Goal: Task Accomplishment & Management: Manage account settings

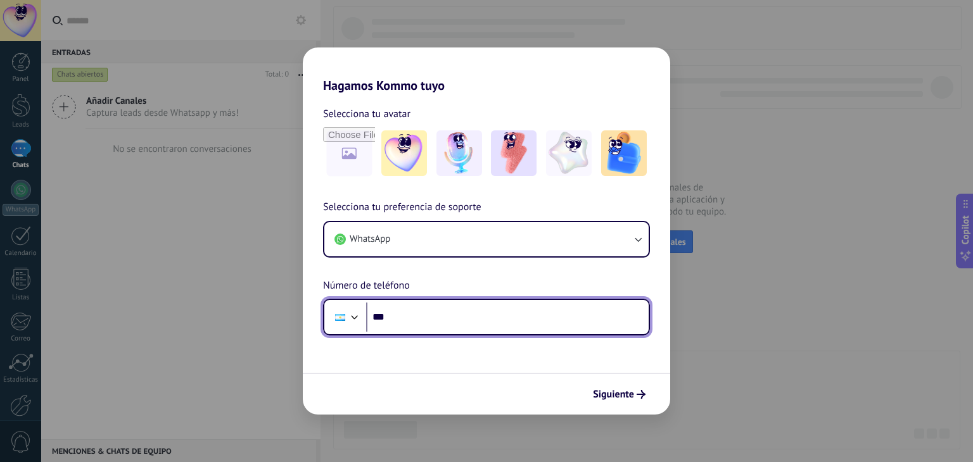
click at [446, 315] on input "***" at bounding box center [507, 317] width 282 height 29
type input "**********"
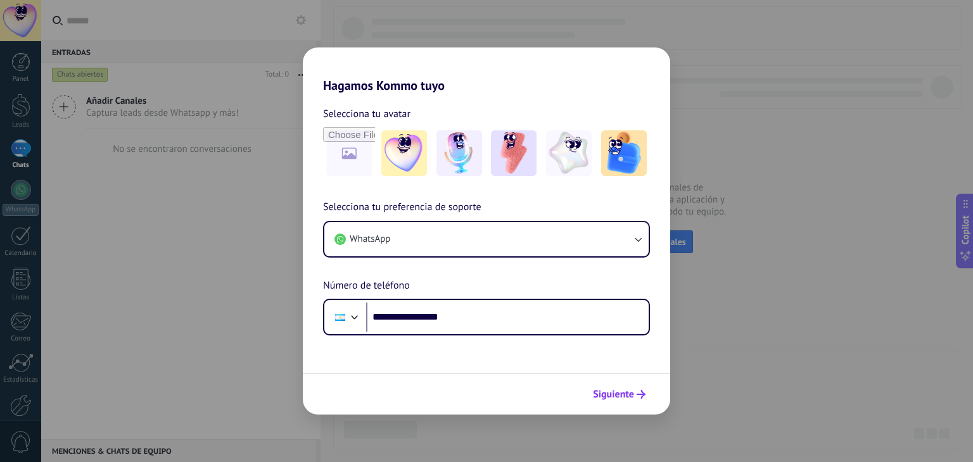
click at [628, 391] on span "Siguiente" at bounding box center [613, 394] width 41 height 9
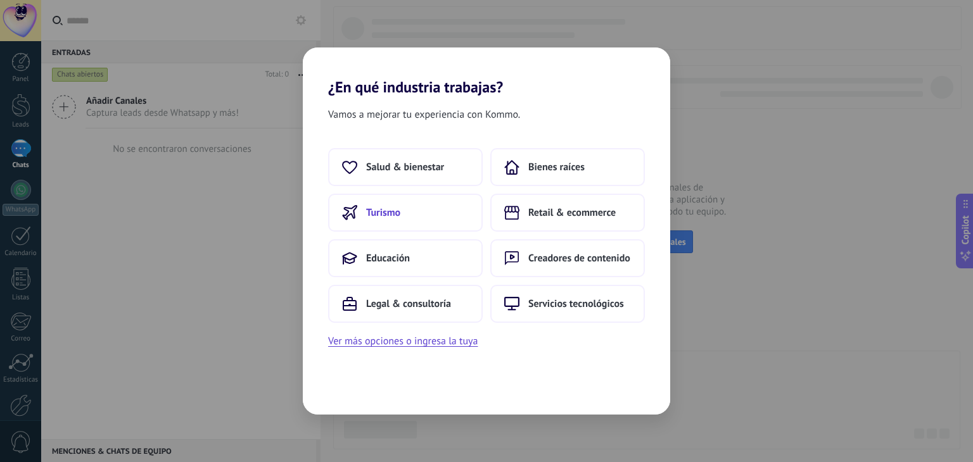
click at [433, 203] on button "Turismo" at bounding box center [405, 213] width 154 height 38
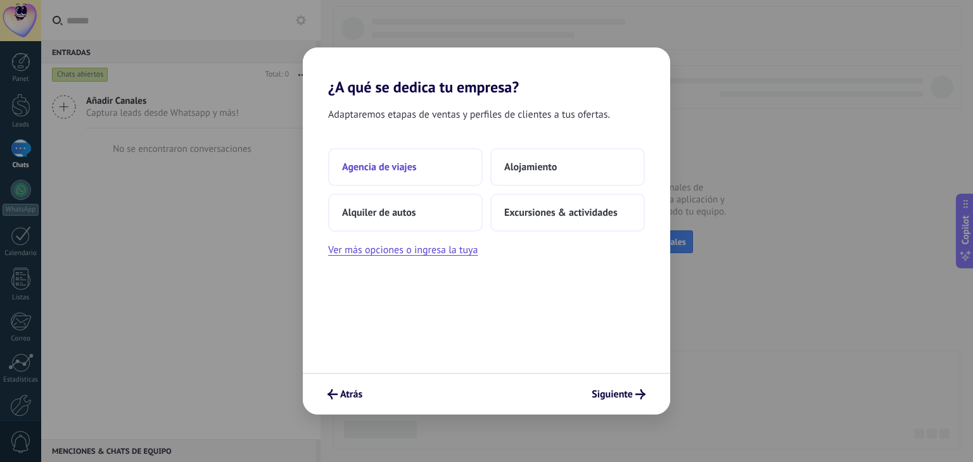
click at [394, 172] on span "Agencia de viajes" at bounding box center [379, 167] width 75 height 13
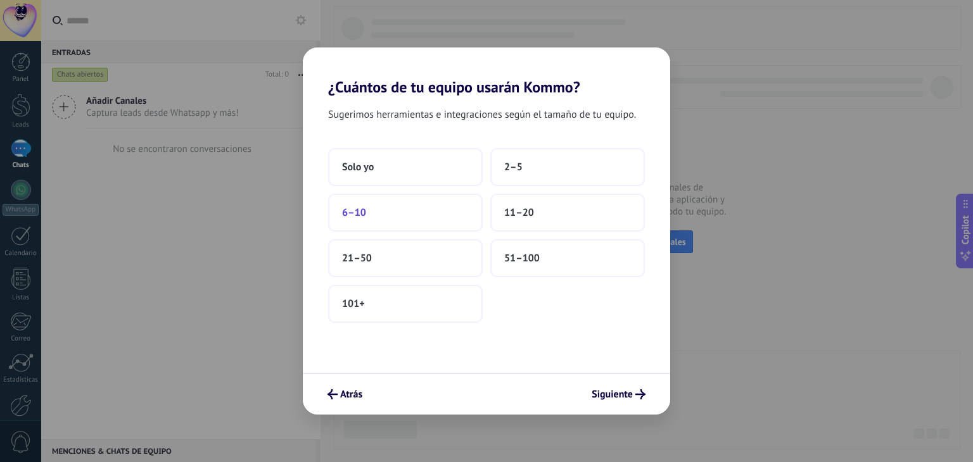
click at [377, 211] on button "6–10" at bounding box center [405, 213] width 154 height 38
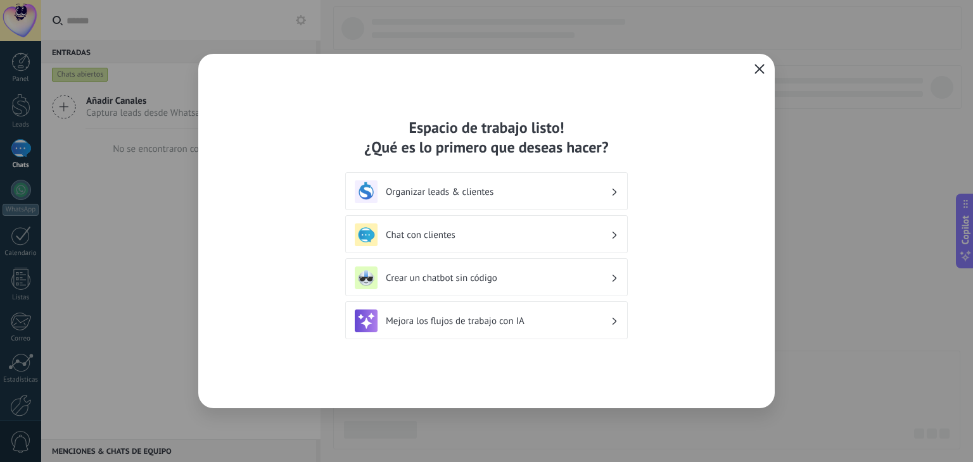
click at [761, 73] on icon "button" at bounding box center [759, 69] width 10 height 10
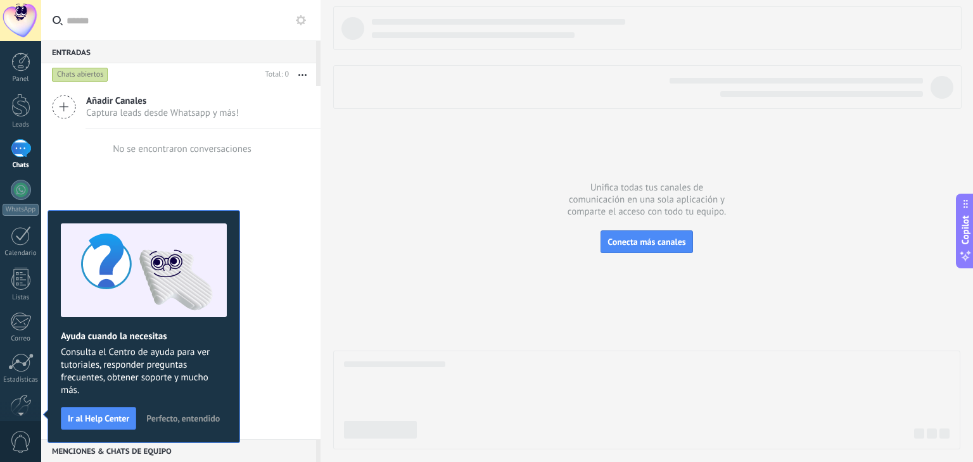
click at [172, 414] on span "Perfecto, entendido" at bounding box center [182, 418] width 73 height 9
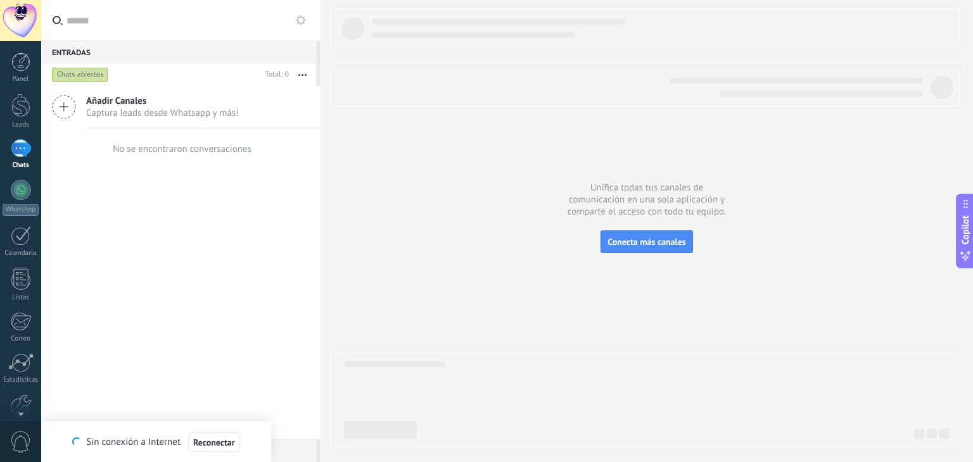
click at [16, 21] on div at bounding box center [20, 20] width 41 height 41
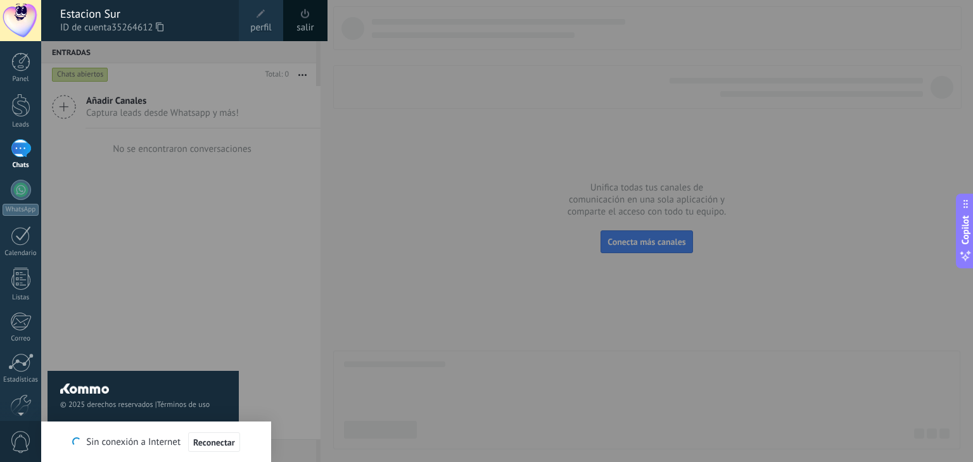
click at [438, 92] on div at bounding box center [527, 231] width 973 height 462
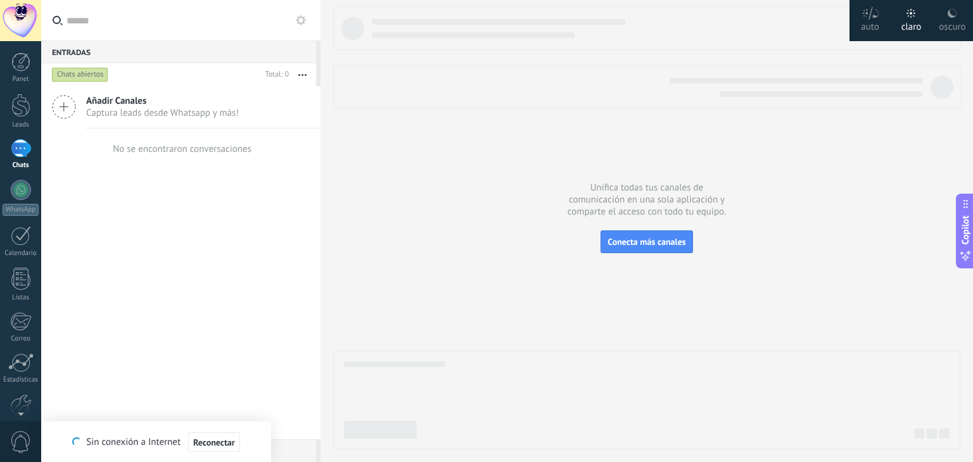
click at [946, 20] on div "oscuro" at bounding box center [951, 24] width 27 height 33
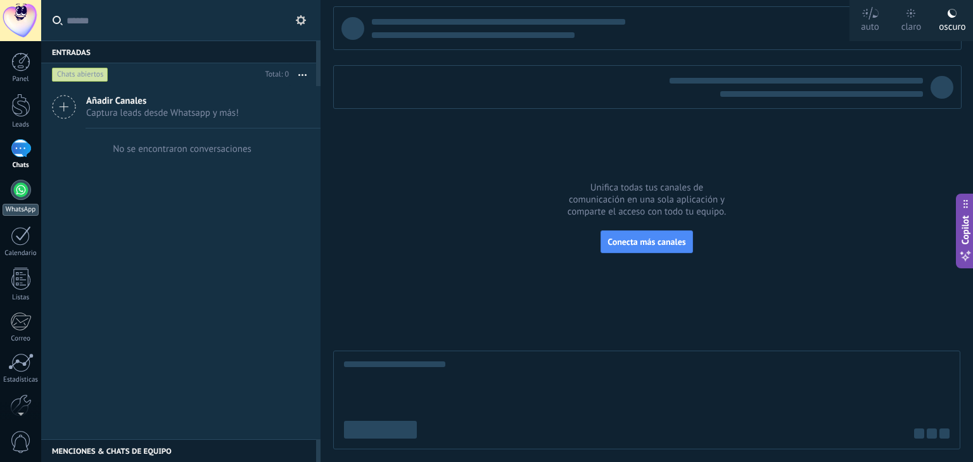
click at [12, 191] on div at bounding box center [21, 190] width 20 height 20
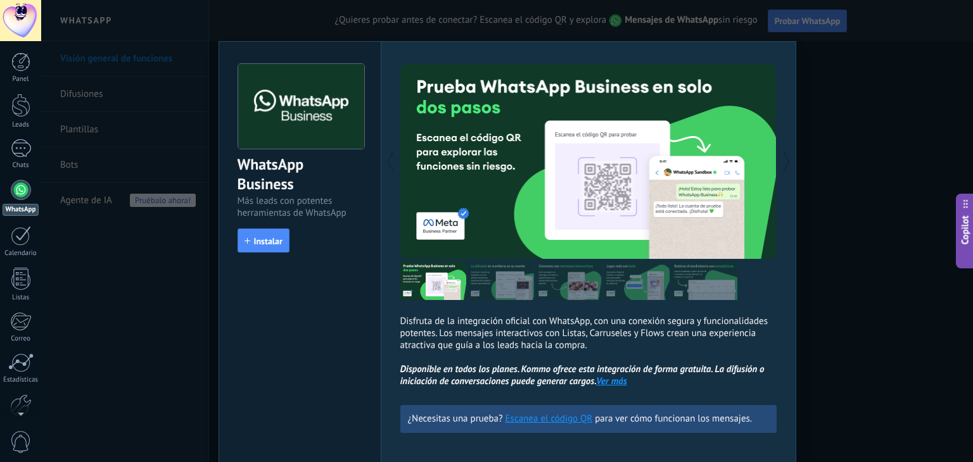
scroll to position [56, 0]
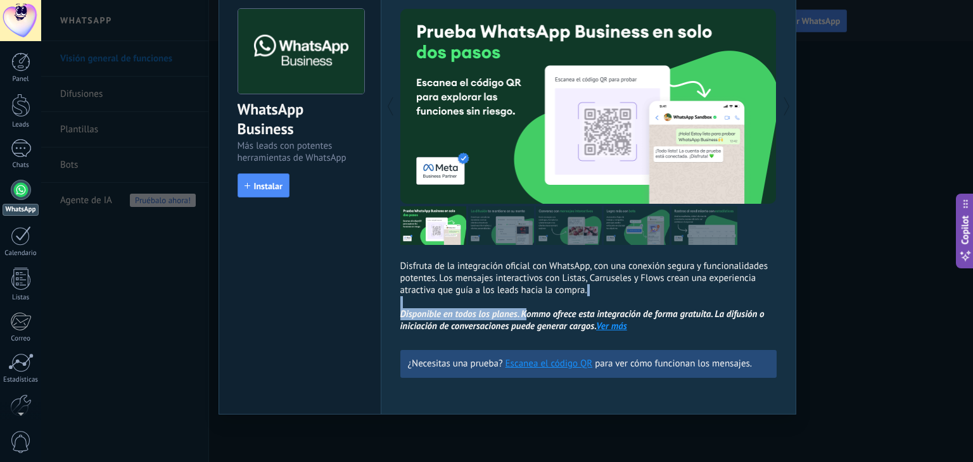
drag, startPoint x: 533, startPoint y: 312, endPoint x: 621, endPoint y: 315, distance: 87.4
click at [656, 307] on p "Disfruta de la integración oficial con WhatsApp, con una conexión segura y func…" at bounding box center [588, 296] width 376 height 72
click at [529, 364] on link "Escanea el código QR" at bounding box center [548, 364] width 87 height 12
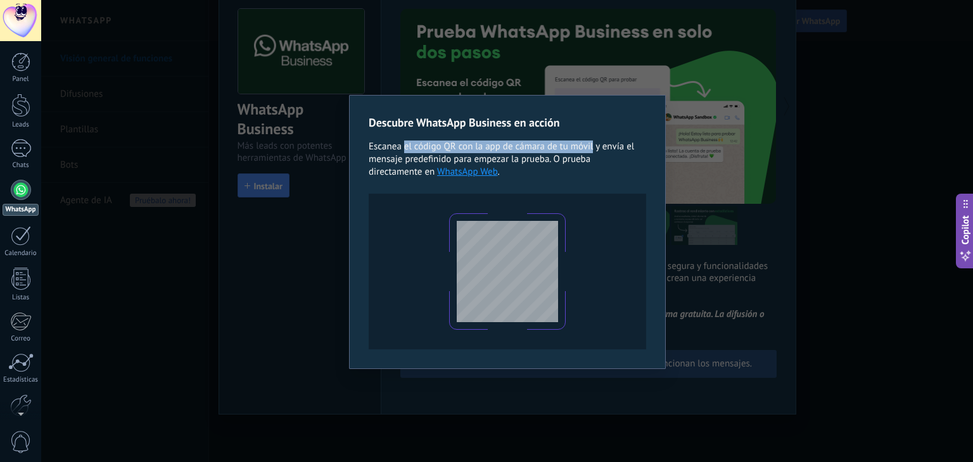
drag, startPoint x: 406, startPoint y: 145, endPoint x: 593, endPoint y: 142, distance: 186.8
click at [593, 142] on span "Escanea el código QR con la app de cámara de tu móvil y envía el mensaje predef…" at bounding box center [501, 159] width 265 height 37
click at [702, 170] on div "Descubre WhatsApp Business en acción Escanea el código QR con la app [PERSON_NA…" at bounding box center [506, 231] width 931 height 462
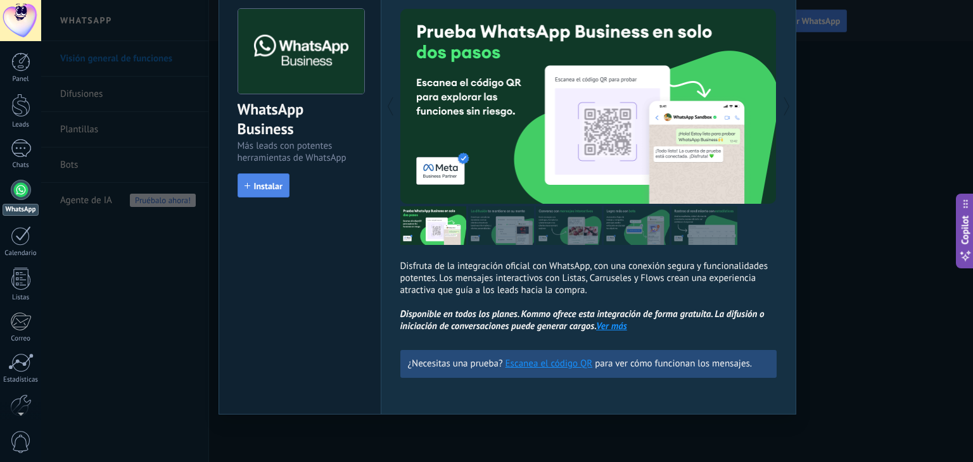
click at [262, 188] on span "Instalar" at bounding box center [268, 186] width 28 height 9
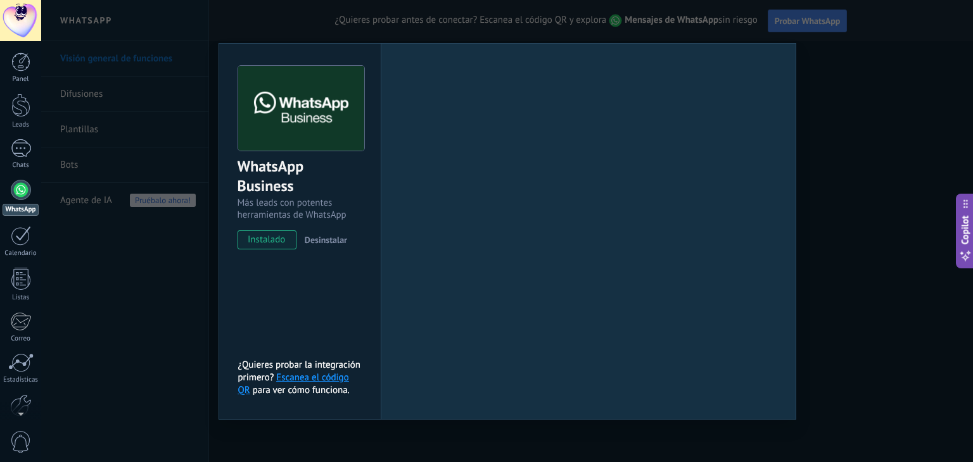
scroll to position [0, 0]
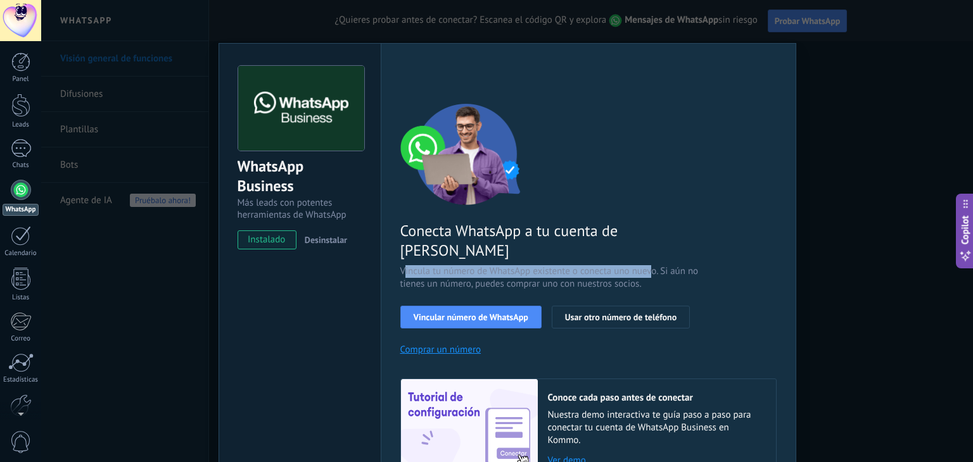
drag, startPoint x: 400, startPoint y: 244, endPoint x: 649, endPoint y: 255, distance: 249.1
click at [649, 265] on span "Vincula tu número de WhatsApp existente o conecta uno nuevo. Si aún no tienes u…" at bounding box center [550, 277] width 301 height 25
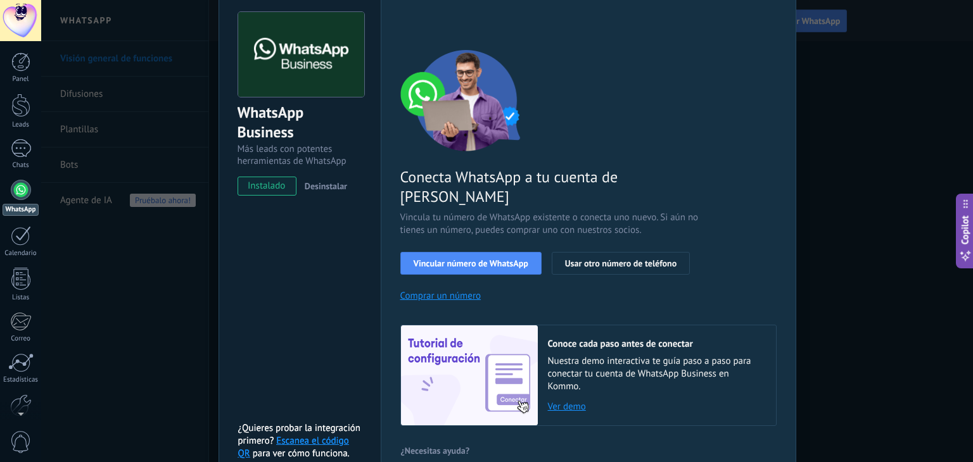
click at [564, 401] on link "Ver demo" at bounding box center [655, 407] width 215 height 12
click at [317, 435] on link "Escanea el código QR" at bounding box center [293, 447] width 111 height 25
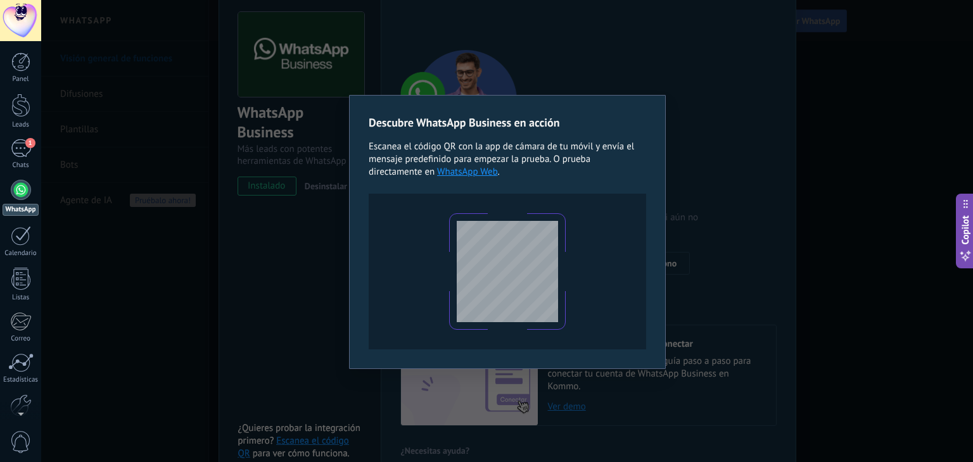
click at [743, 104] on div "Descubre WhatsApp Business en acción Escanea el código QR con la app [PERSON_NA…" at bounding box center [506, 231] width 931 height 462
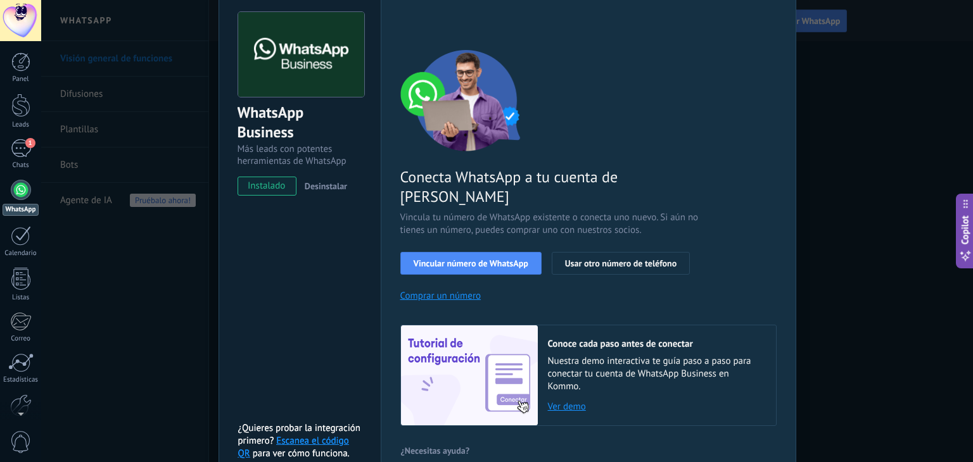
click at [817, 150] on div "WhatsApp Business Más leads con potentes herramientas de WhatsApp instalado Des…" at bounding box center [506, 231] width 931 height 462
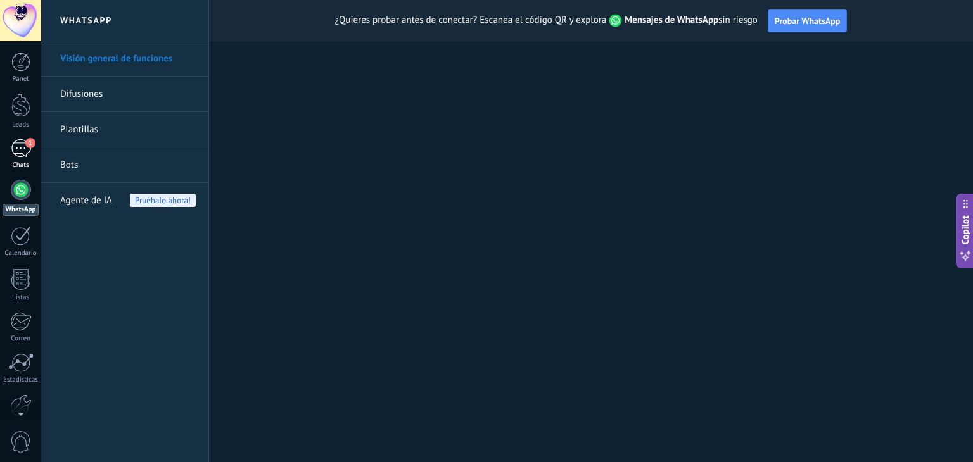
click at [26, 148] on div "1" at bounding box center [21, 148] width 20 height 18
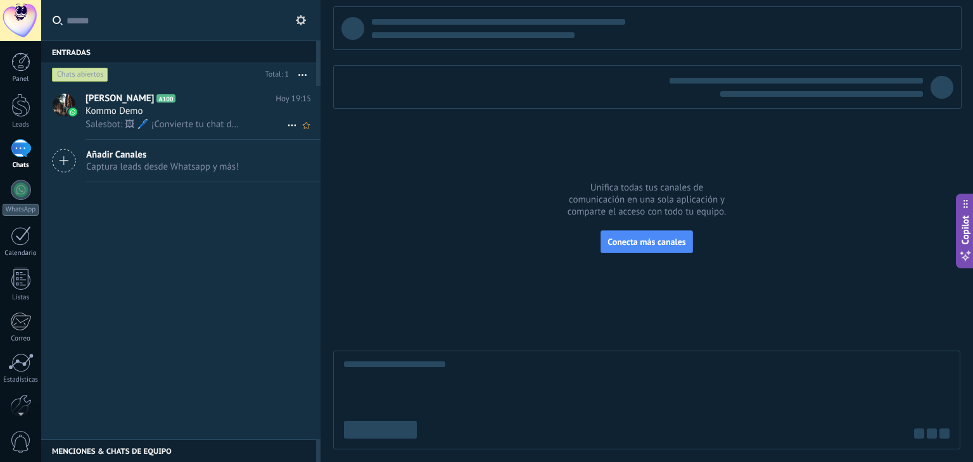
click at [132, 120] on span "Salesbot: 🖼 🖊️ ¡Convierte tu chat de WhatsApp en una potente herramienta para r…" at bounding box center [163, 124] width 156 height 12
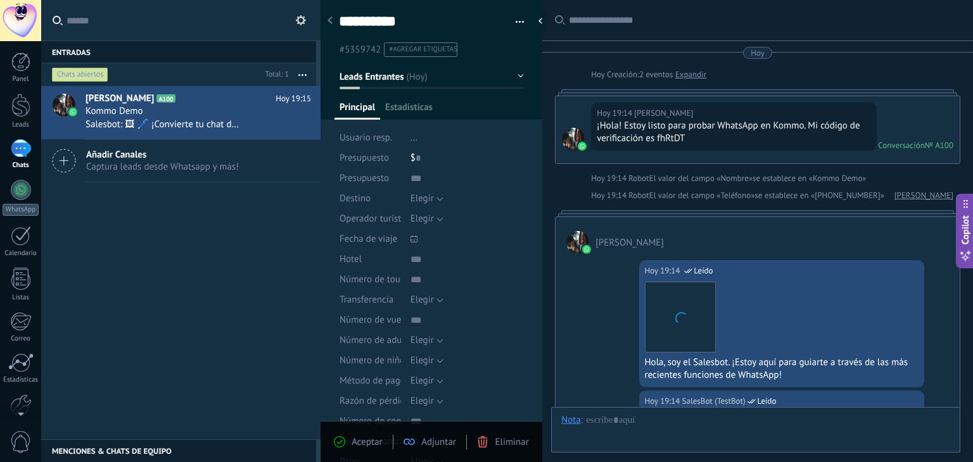
scroll to position [949, 0]
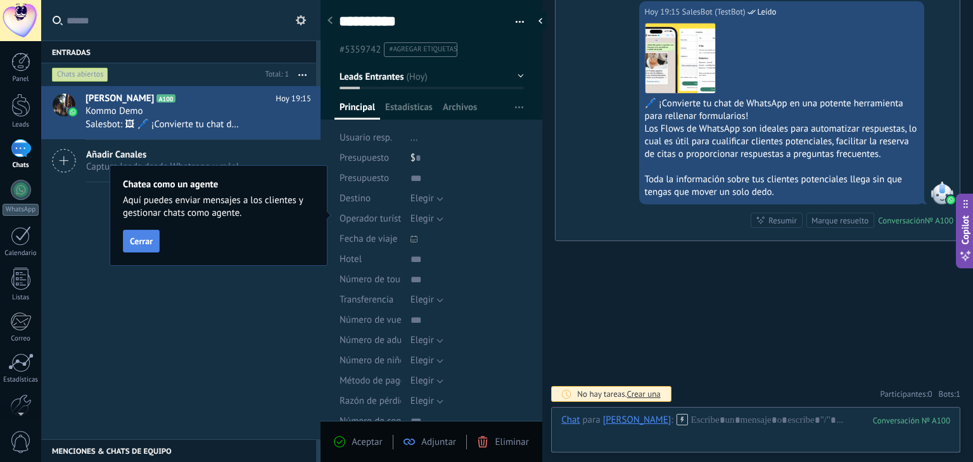
click at [139, 241] on span "Cerrar" at bounding box center [141, 241] width 23 height 9
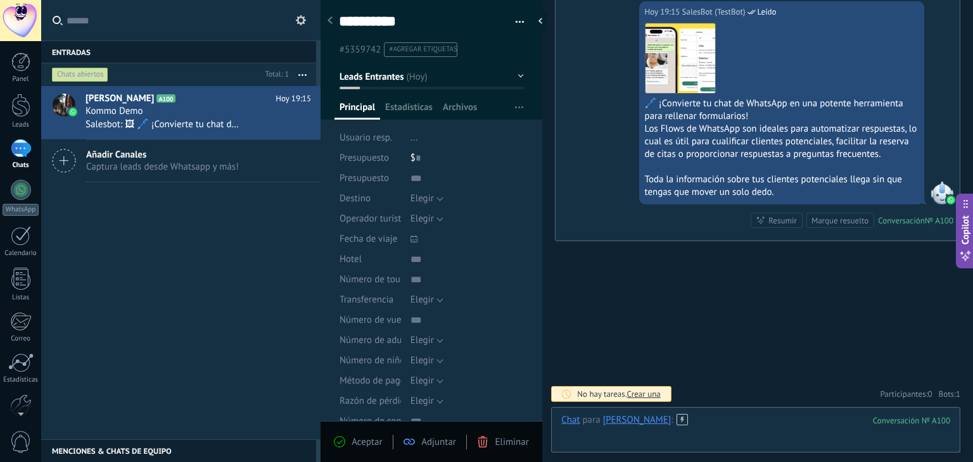
click at [603, 446] on div at bounding box center [755, 433] width 389 height 38
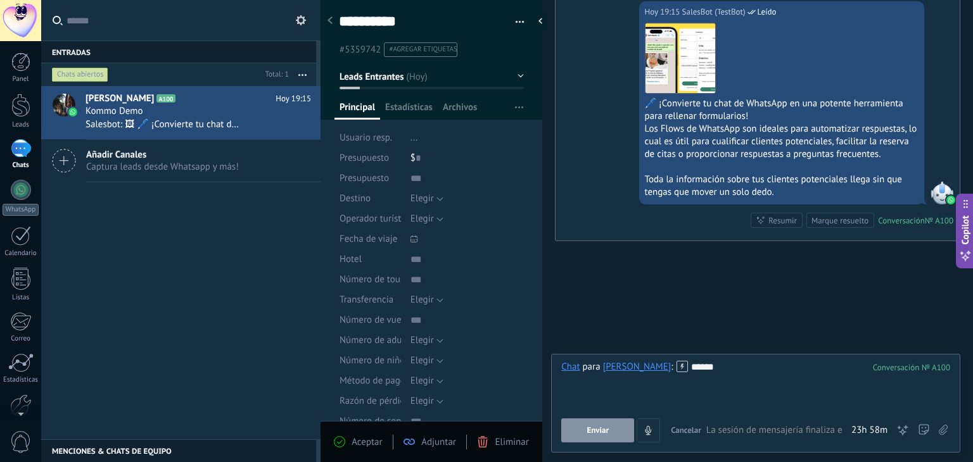
click at [602, 434] on span "Enviar" at bounding box center [597, 430] width 22 height 9
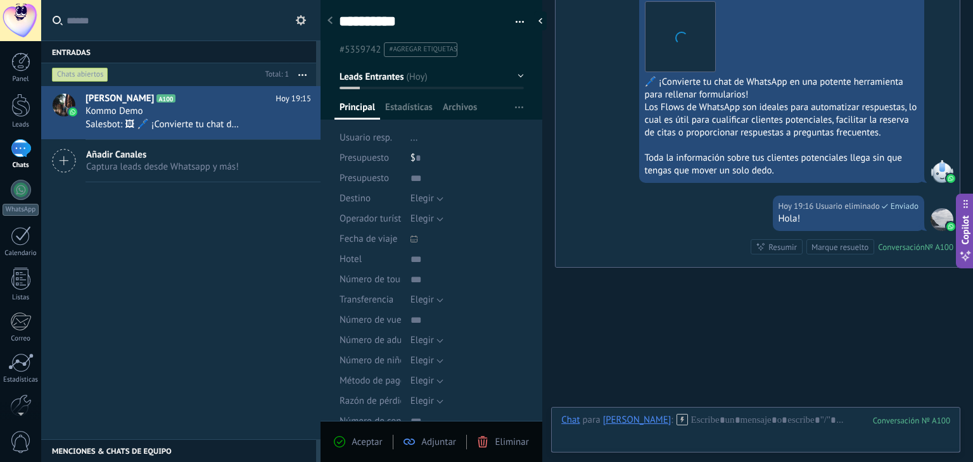
scroll to position [997, 0]
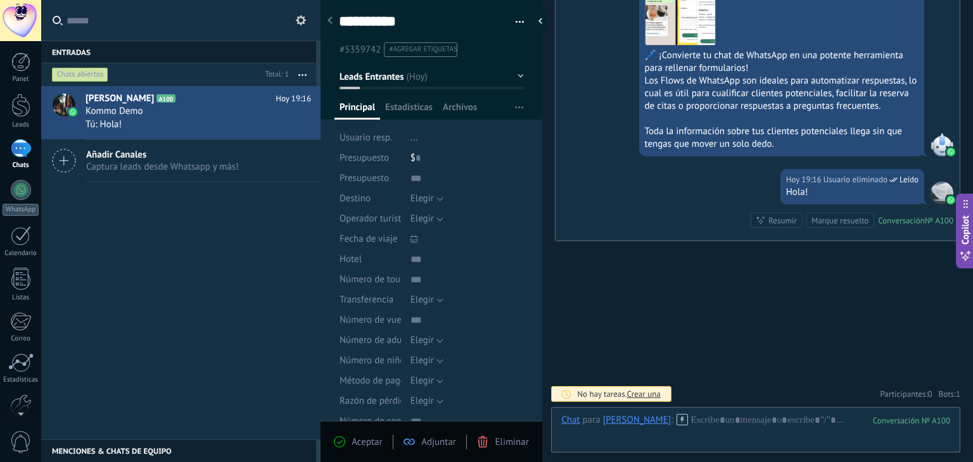
click at [429, 78] on button "Leads Entrantes" at bounding box center [431, 76] width 184 height 23
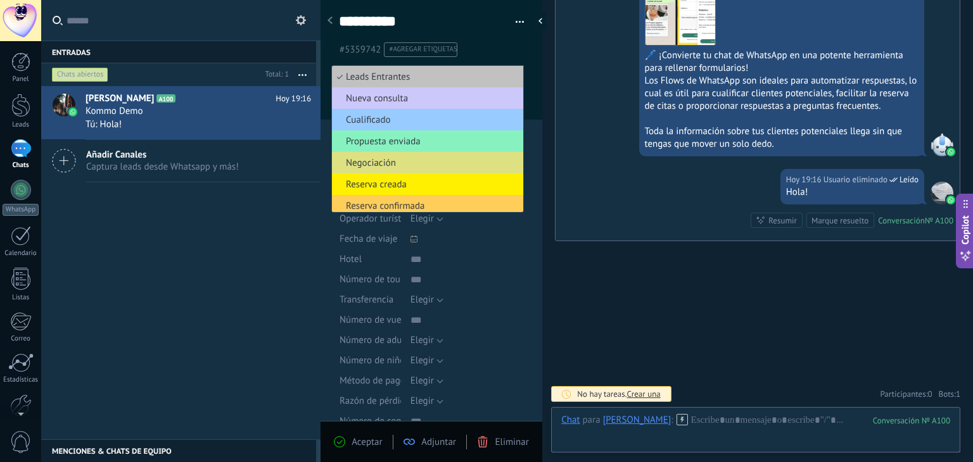
click at [489, 46] on ul "#5359742 #agregar etiquetas" at bounding box center [428, 49] width 183 height 17
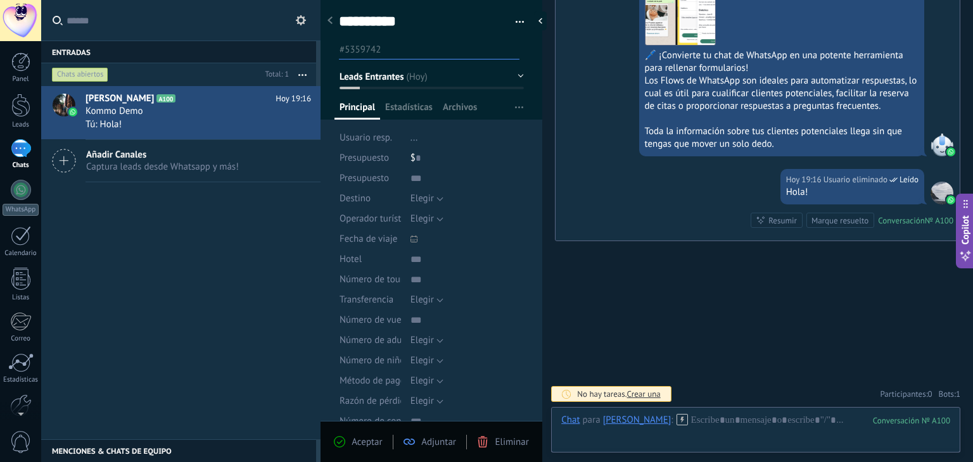
click at [296, 82] on button "button" at bounding box center [302, 74] width 27 height 23
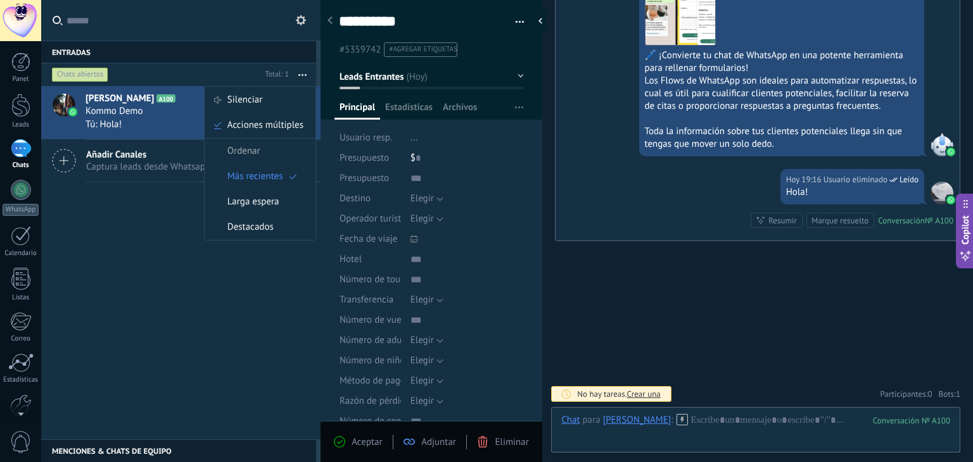
click at [184, 125] on div "Tú: Hola!" at bounding box center [197, 124] width 225 height 13
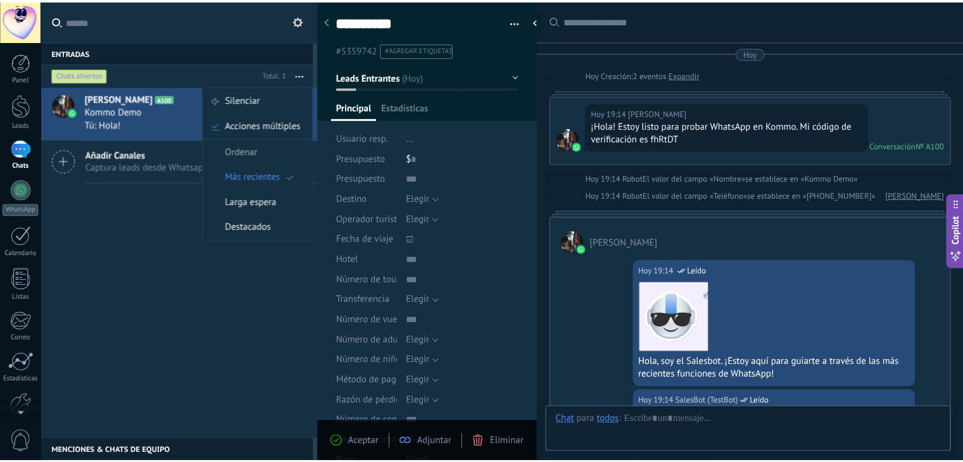
scroll to position [997, 0]
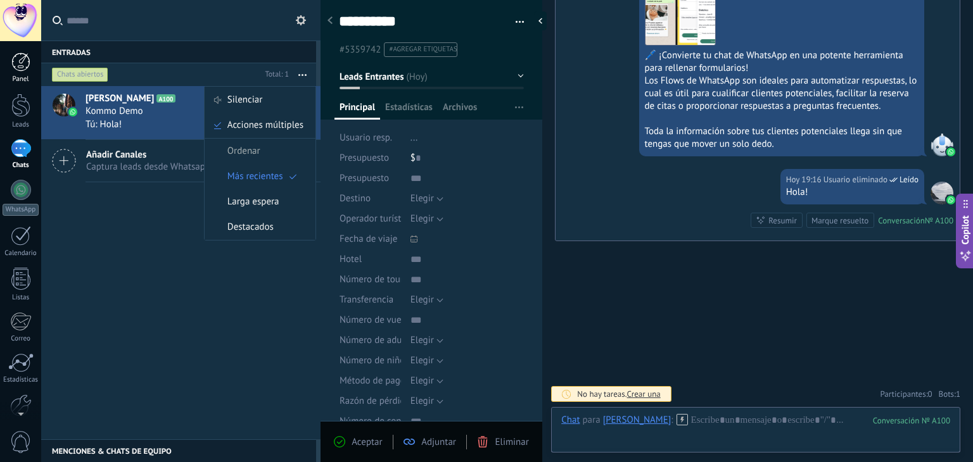
click at [13, 59] on div at bounding box center [20, 62] width 19 height 19
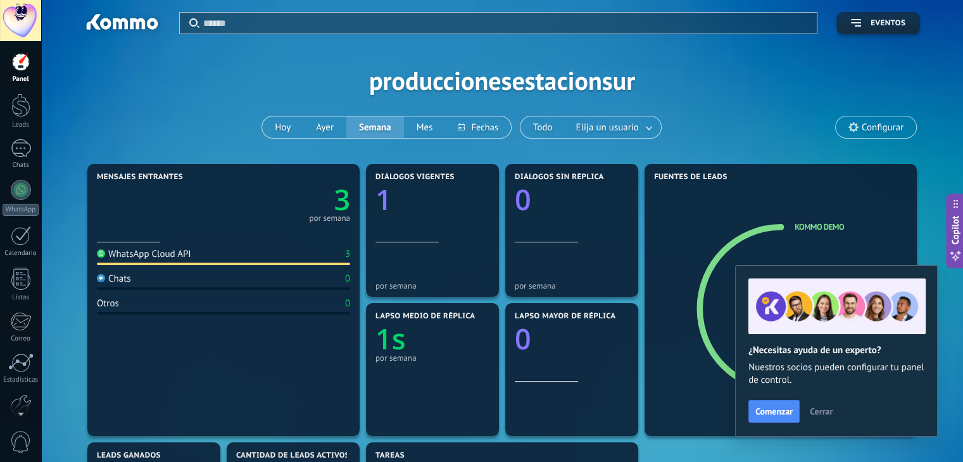
click at [298, 201] on icon "3" at bounding box center [287, 196] width 127 height 28
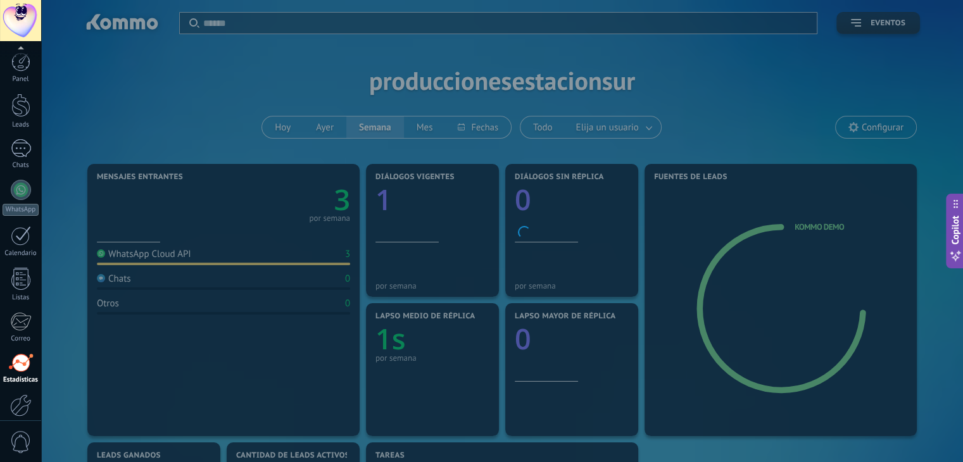
scroll to position [64, 0]
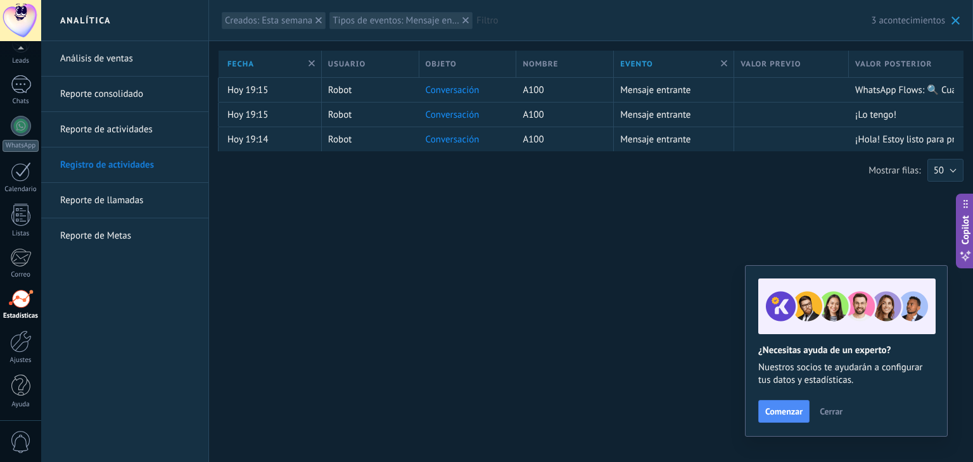
click at [118, 52] on link "Análisis de ventas" at bounding box center [128, 58] width 136 height 35
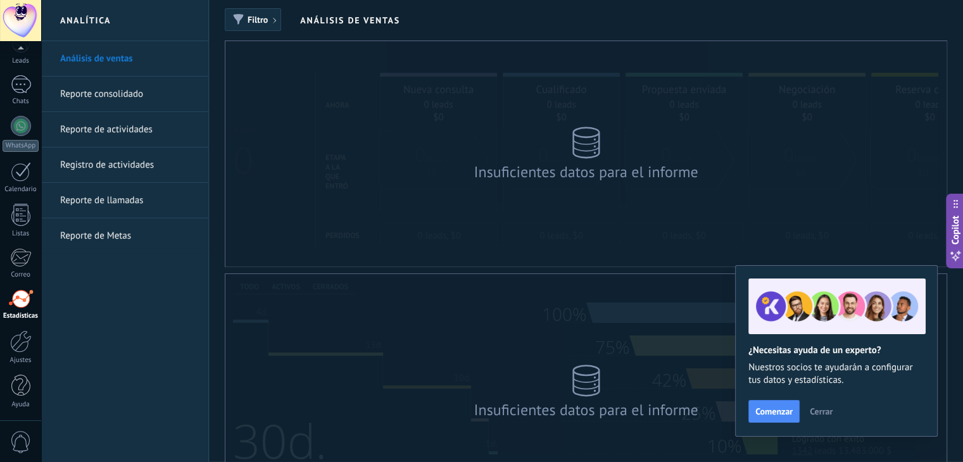
click at [821, 408] on span "Cerrar" at bounding box center [821, 411] width 23 height 9
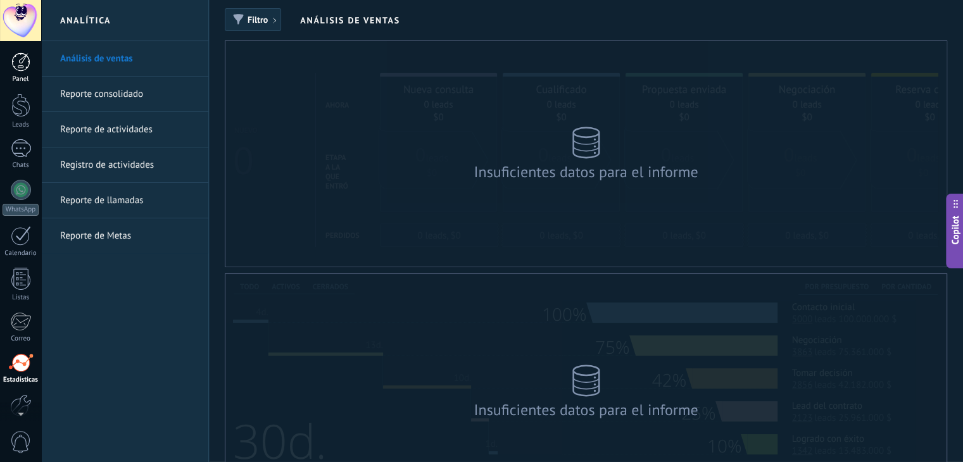
click at [22, 68] on div at bounding box center [20, 62] width 19 height 19
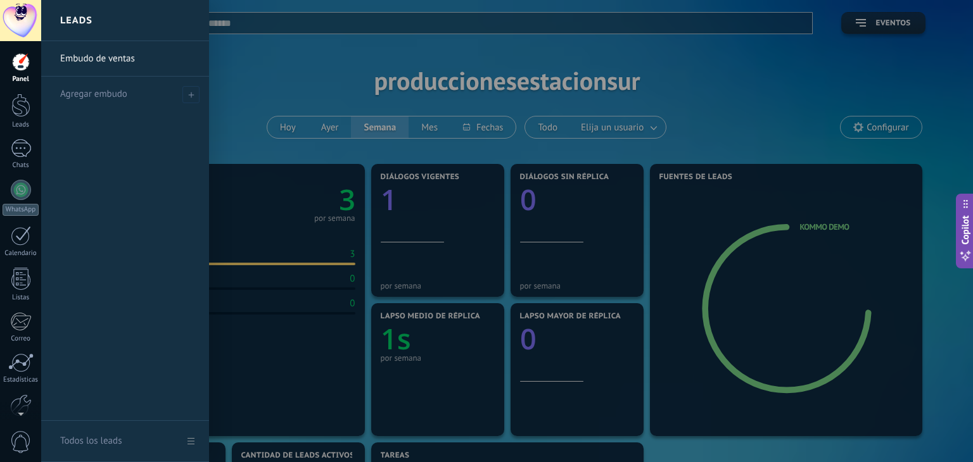
click at [115, 66] on link "Embudo de ventas" at bounding box center [128, 58] width 136 height 35
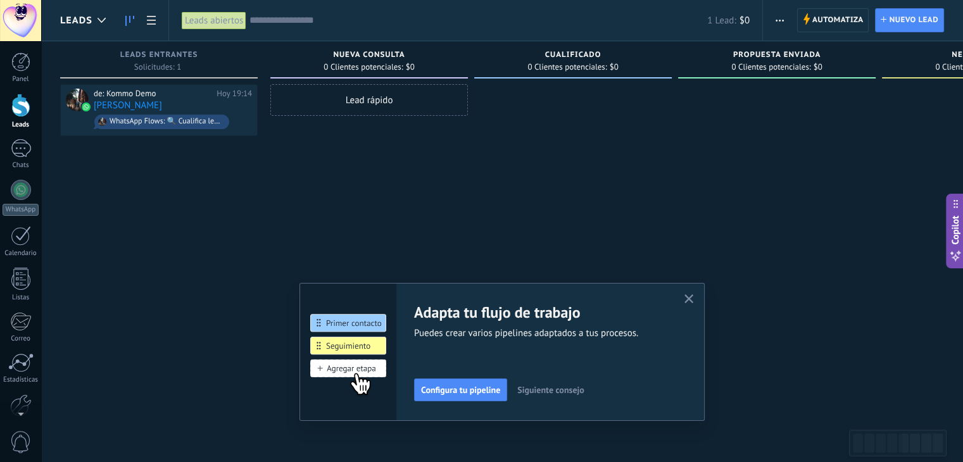
click at [691, 289] on div "Adapta tu flujo de trabajo Puedes crear varios pipelines adaptados a tus proces…" at bounding box center [502, 352] width 405 height 138
click at [690, 301] on icon "button" at bounding box center [688, 298] width 9 height 9
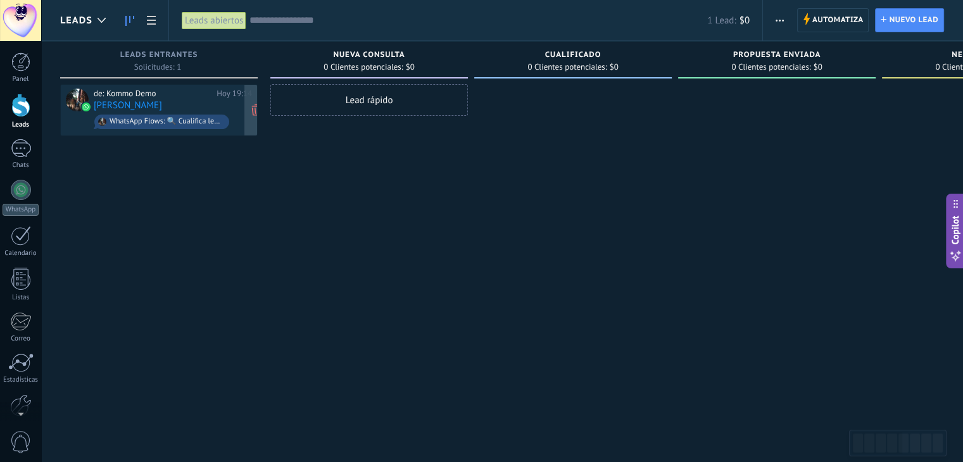
click at [186, 122] on div "WhatsApp Flows: 🔍 Cualifica leads con WhatsApp Flows 📝" at bounding box center [167, 121] width 114 height 9
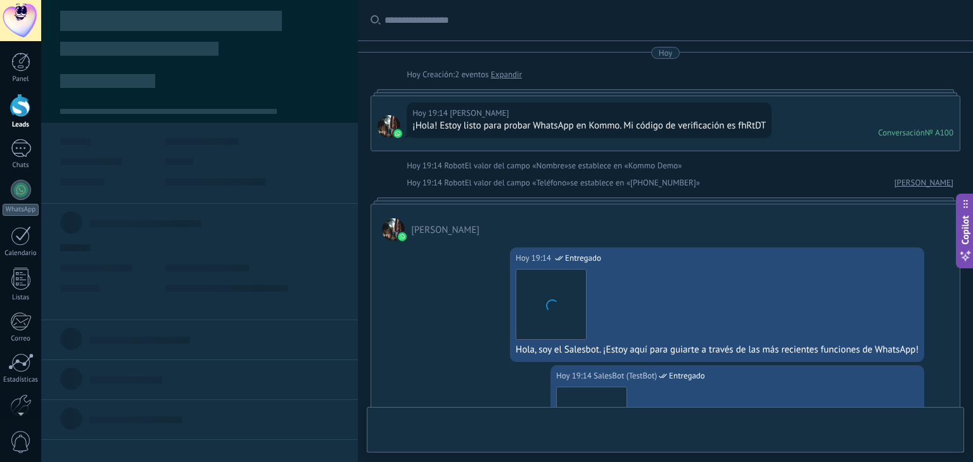
type textarea "**********"
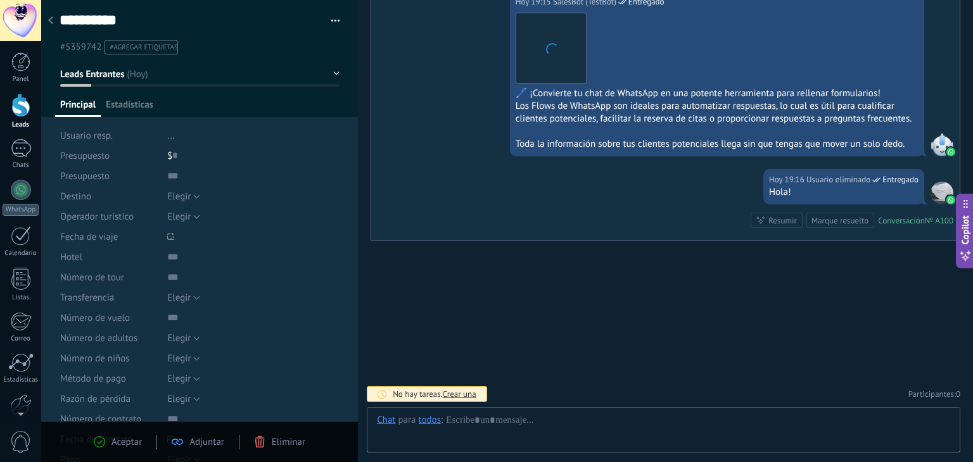
scroll to position [18, 0]
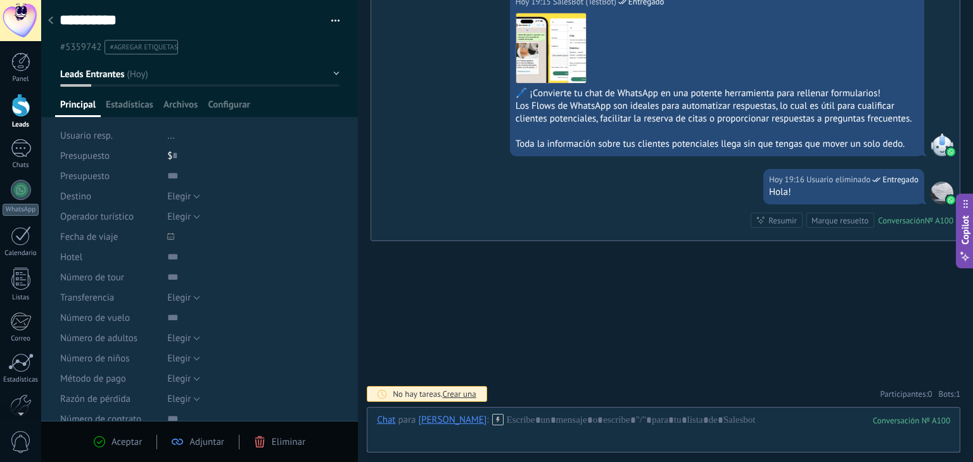
click at [450, 392] on span "Crear una" at bounding box center [460, 394] width 34 height 11
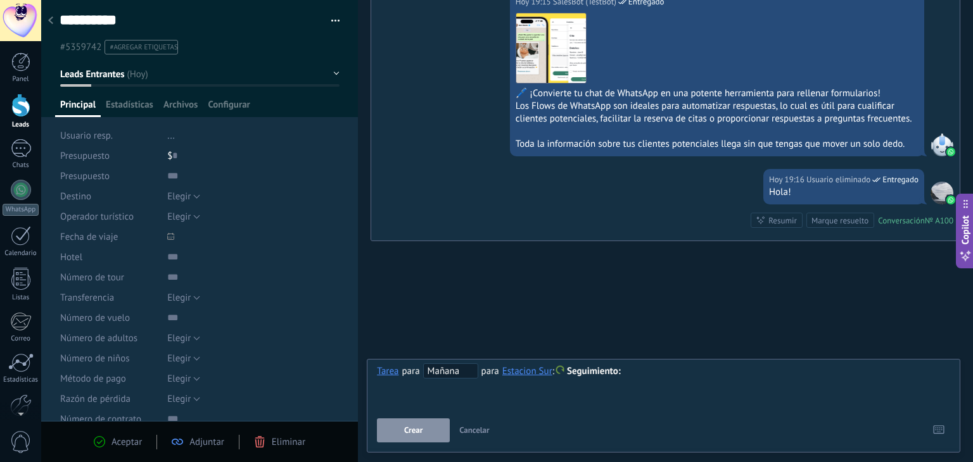
click at [450, 370] on span "Mañana" at bounding box center [450, 370] width 55 height 15
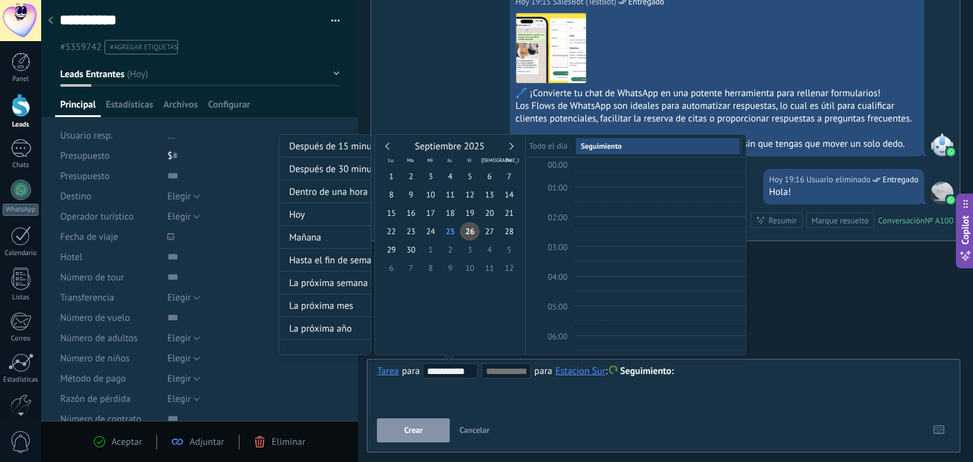
scroll to position [237, 0]
click at [450, 370] on input "**********" at bounding box center [452, 372] width 50 height 10
click at [504, 371] on input at bounding box center [506, 372] width 41 height 10
click at [649, 370] on div "**********" at bounding box center [512, 256] width 467 height 244
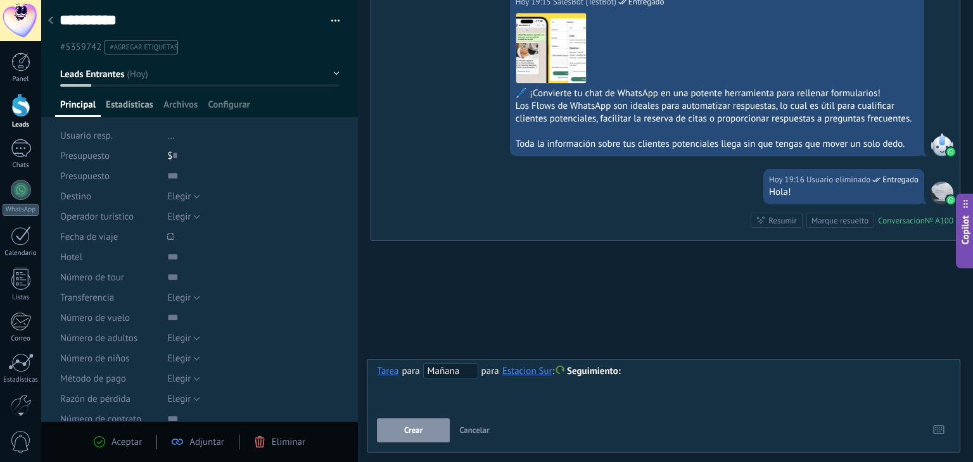
click at [138, 112] on span "Estadísticas" at bounding box center [129, 108] width 47 height 18
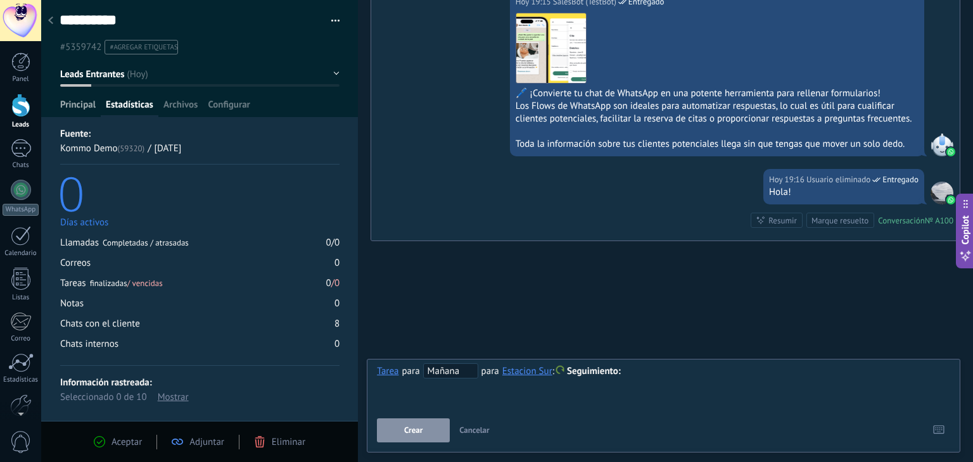
click at [66, 109] on span "Principal" at bounding box center [77, 108] width 35 height 18
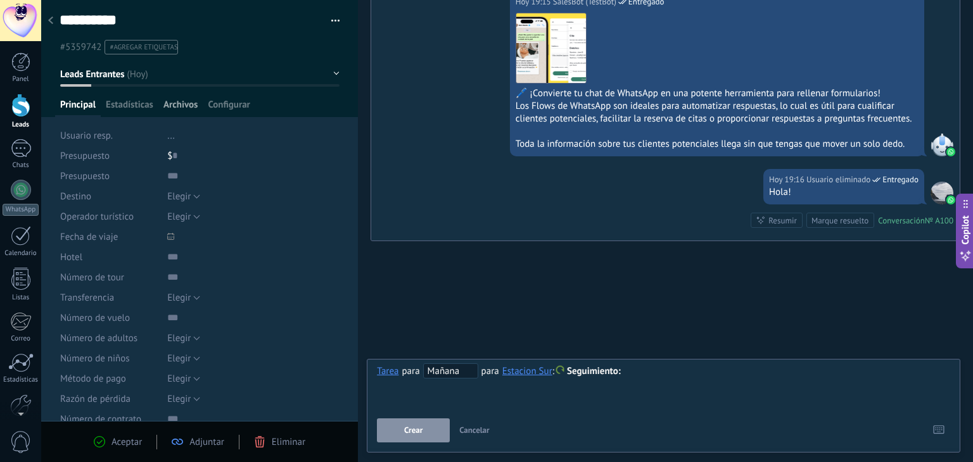
click at [175, 107] on span "Archivos" at bounding box center [180, 108] width 34 height 18
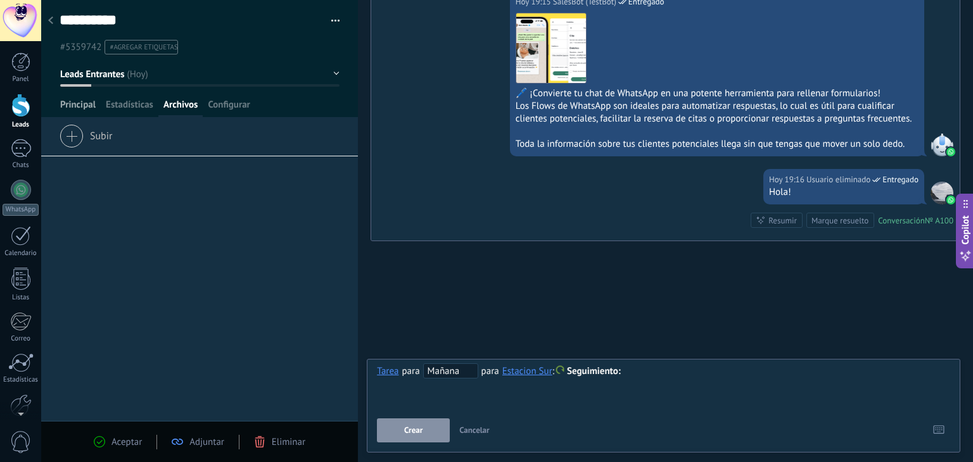
click at [79, 106] on span "Principal" at bounding box center [77, 108] width 35 height 18
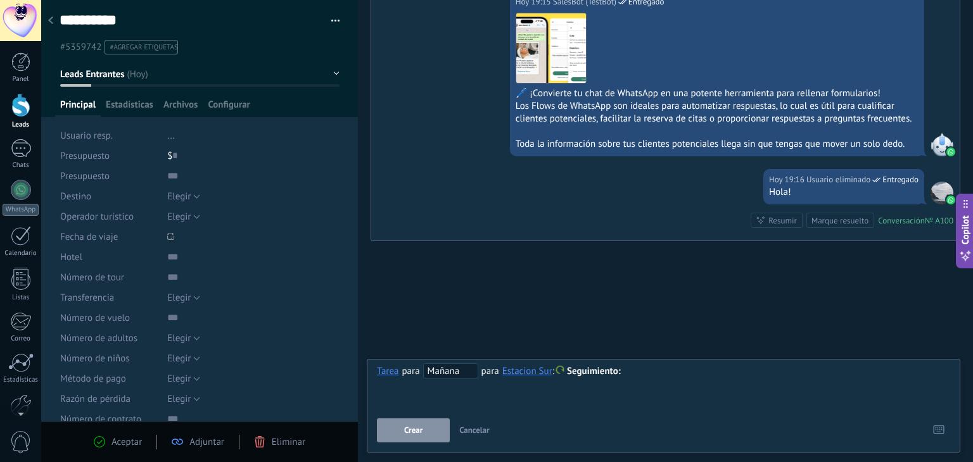
click at [175, 137] on li "..." at bounding box center [253, 135] width 172 height 20
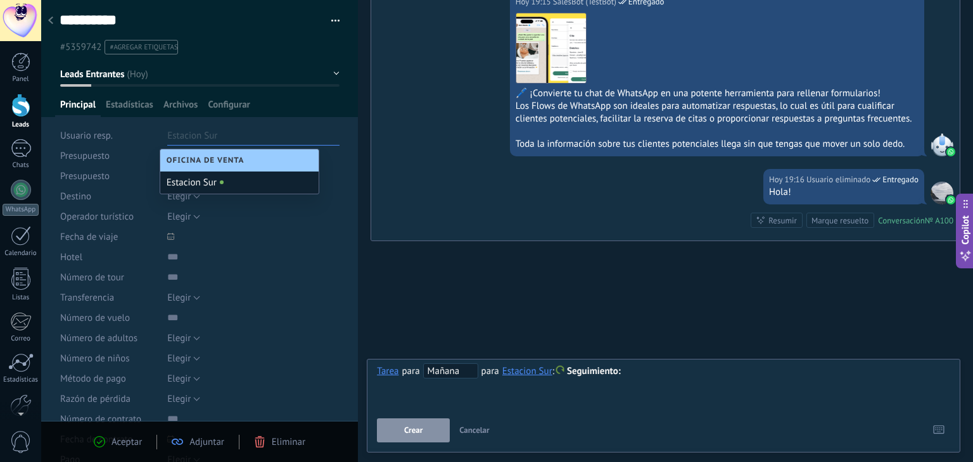
click at [210, 180] on div "Estacion Sur" at bounding box center [239, 183] width 158 height 22
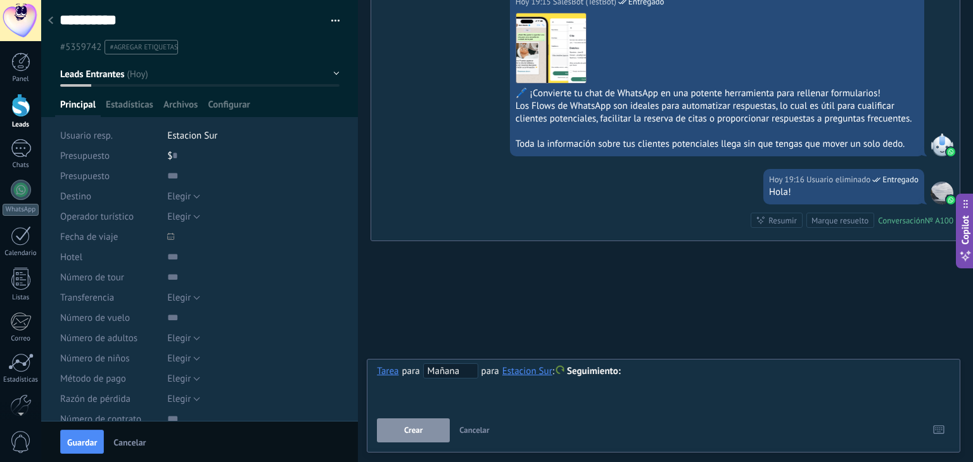
click at [177, 155] on div "$ 0" at bounding box center [253, 156] width 172 height 20
type input "*****"
click at [186, 201] on span "Elegir" at bounding box center [178, 197] width 23 height 12
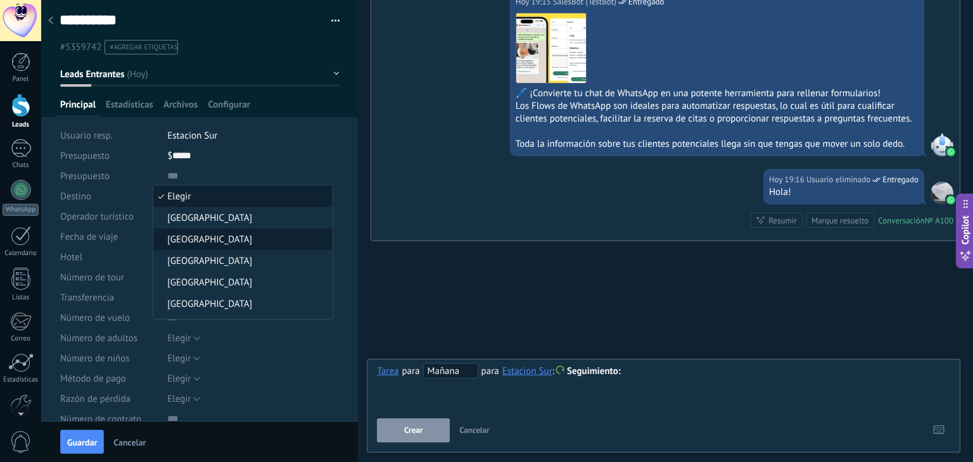
click at [197, 242] on span "[GEOGRAPHIC_DATA]" at bounding box center [240, 240] width 175 height 12
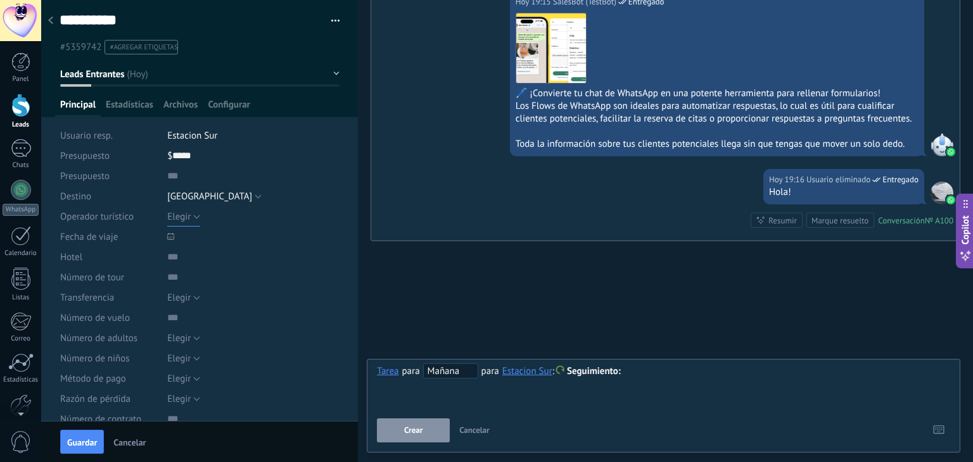
click at [187, 222] on span "Elegir" at bounding box center [178, 217] width 23 height 12
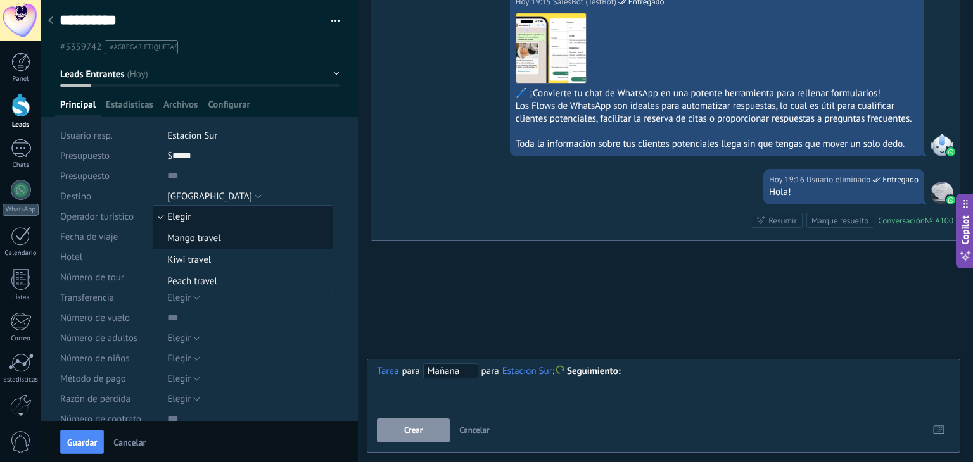
click at [223, 244] on span "Mango travel" at bounding box center [240, 238] width 175 height 12
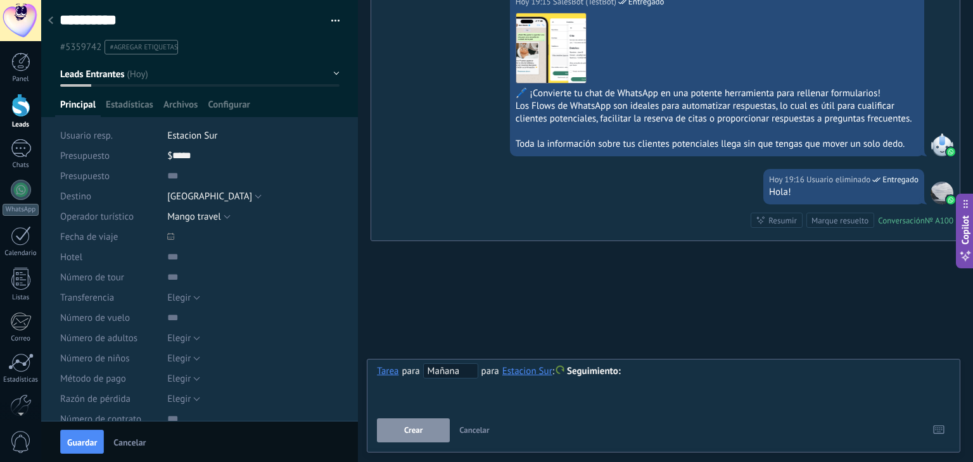
click at [175, 243] on div at bounding box center [170, 236] width 13 height 13
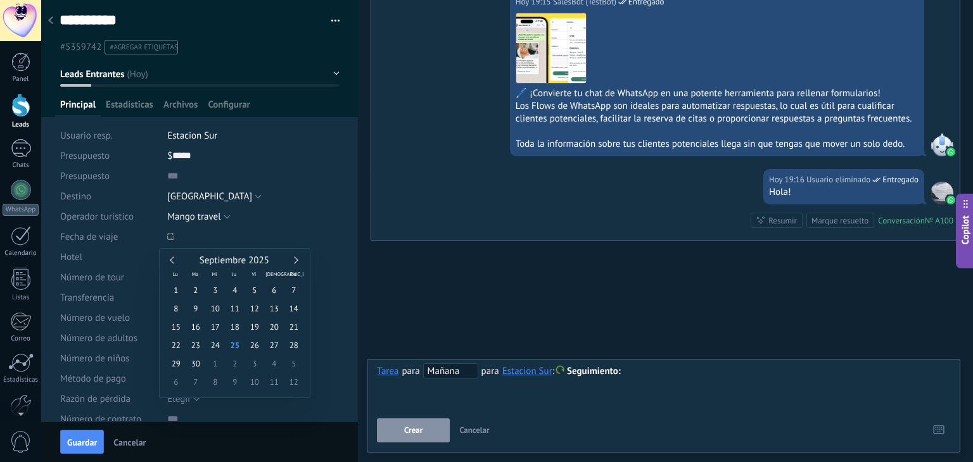
click at [303, 264] on div "Septiembre 2025" at bounding box center [234, 260] width 137 height 11
click at [298, 262] on div "Septiembre 2025" at bounding box center [234, 260] width 137 height 11
click at [291, 262] on div "Septiembre 2025" at bounding box center [234, 260] width 137 height 11
click at [294, 260] on link at bounding box center [294, 259] width 7 height 7
type input "**********"
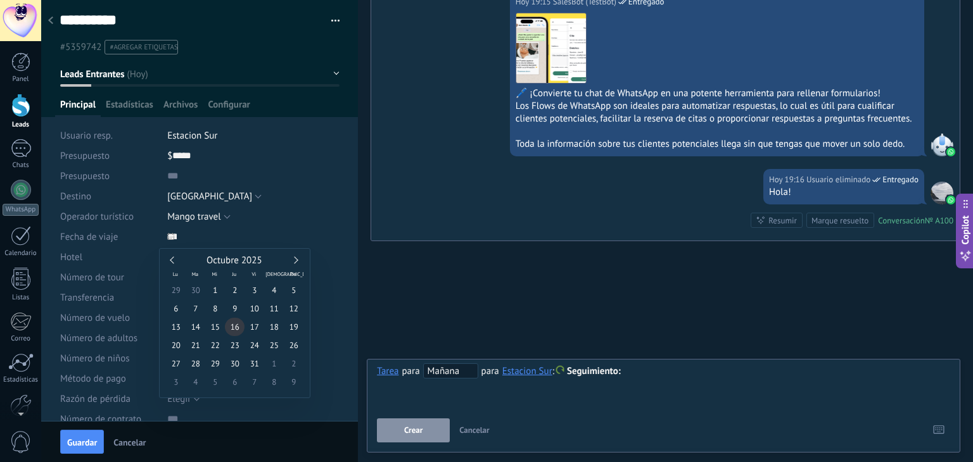
click at [234, 332] on span "16" at bounding box center [235, 327] width 20 height 18
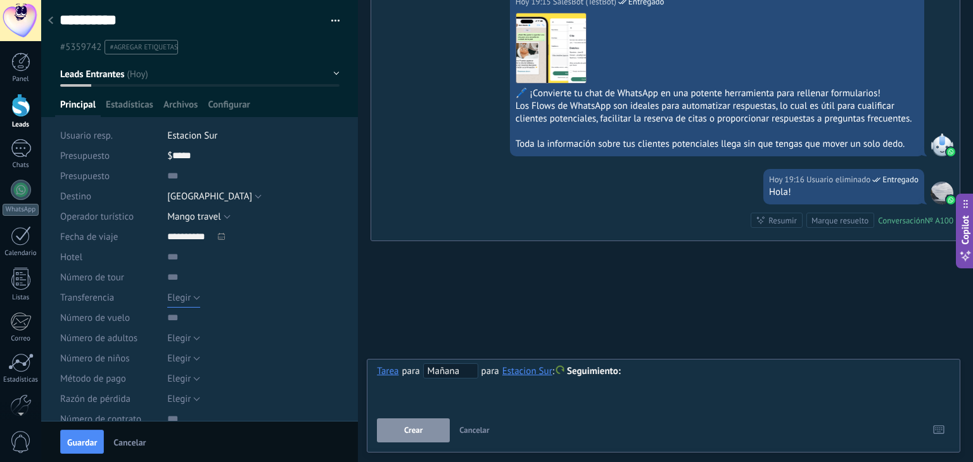
click at [185, 296] on span "Elegir" at bounding box center [178, 298] width 23 height 12
click at [185, 296] on span "Elegir" at bounding box center [240, 298] width 175 height 12
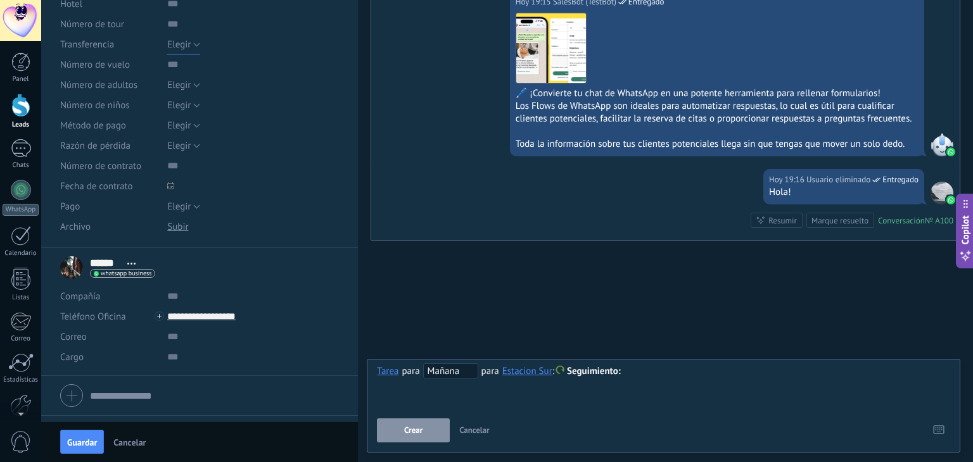
scroll to position [287, 0]
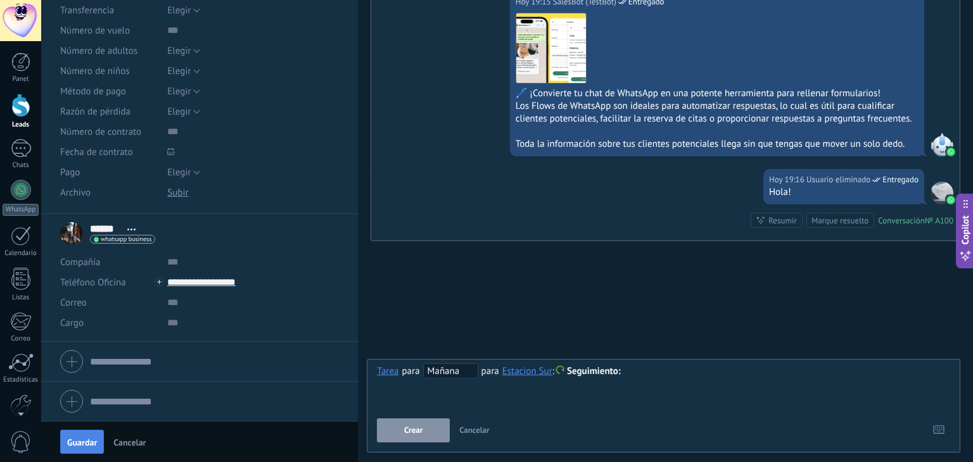
click at [84, 446] on span "Guardar" at bounding box center [82, 442] width 30 height 9
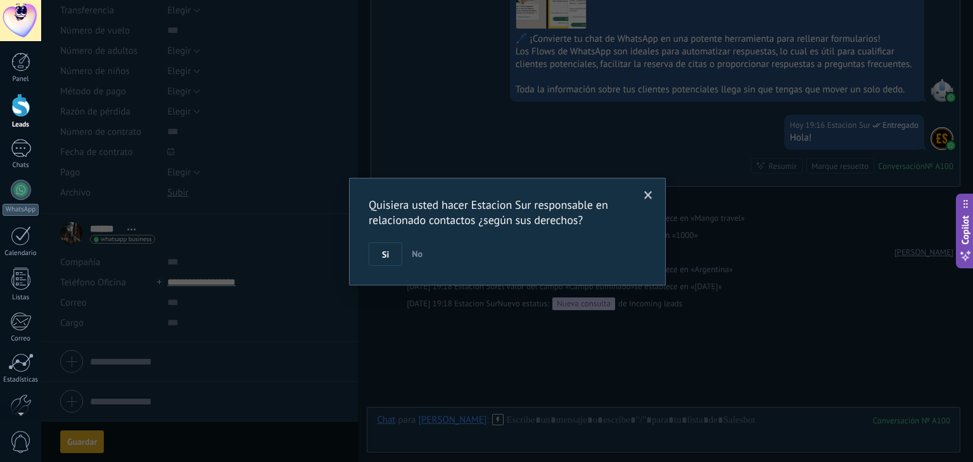
scroll to position [1052, 0]
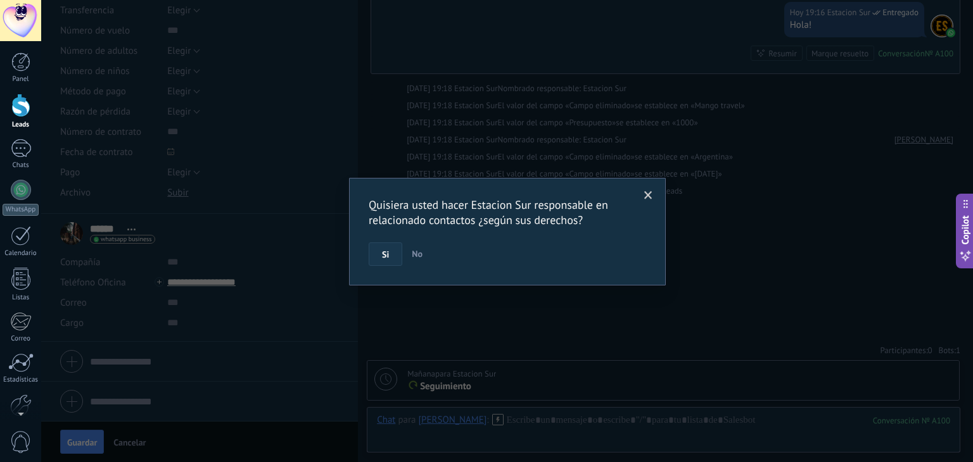
click at [390, 251] on button "Si" at bounding box center [386, 255] width 34 height 24
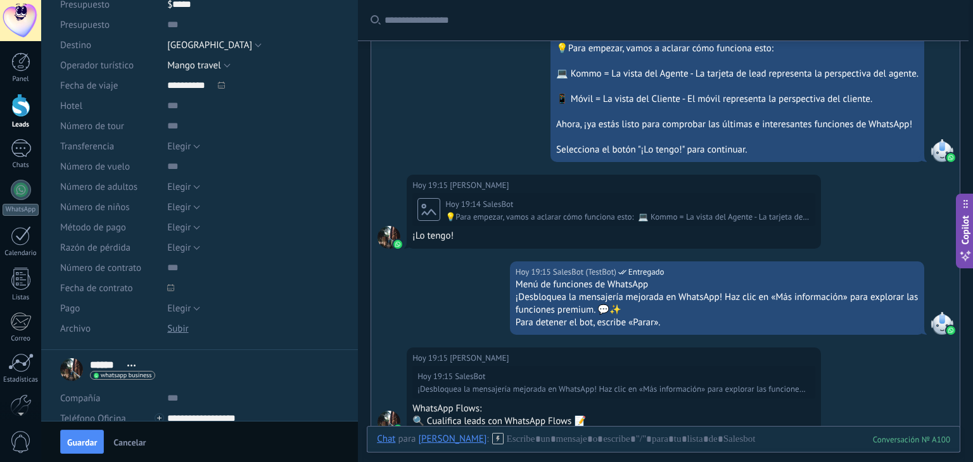
scroll to position [0, 0]
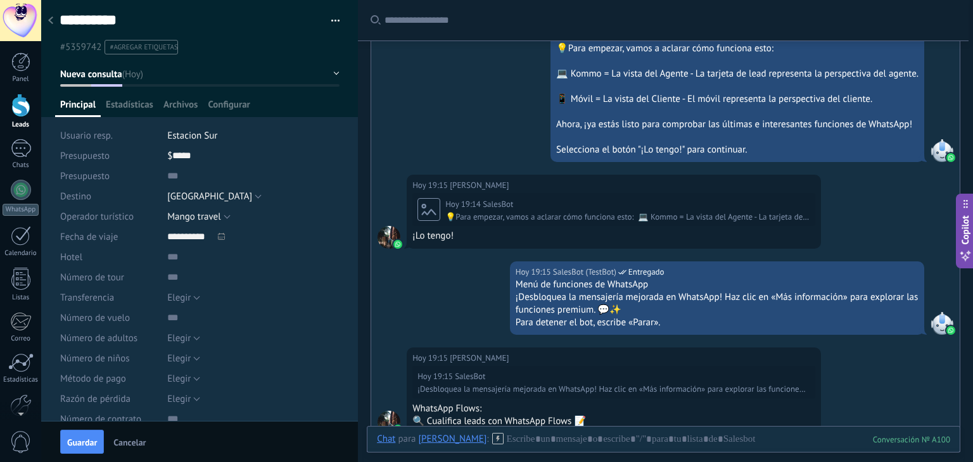
click at [50, 22] on use at bounding box center [50, 20] width 5 height 8
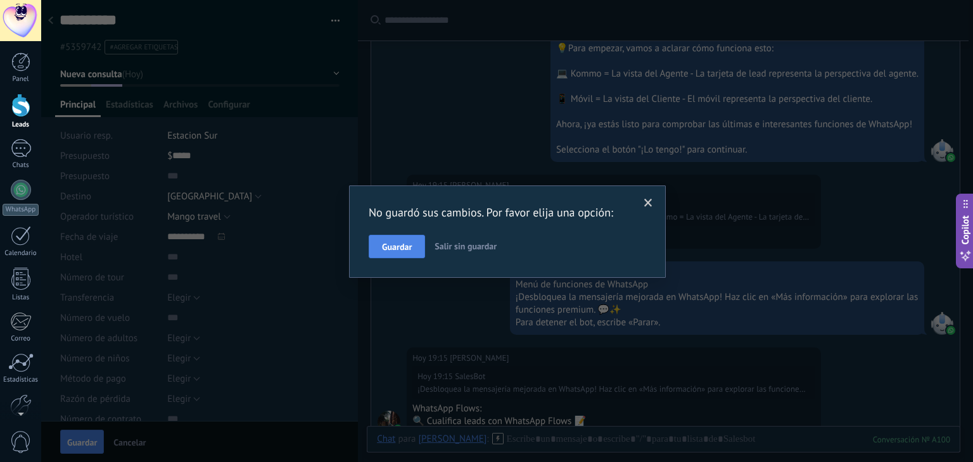
click at [392, 248] on span "Guardar" at bounding box center [397, 247] width 30 height 9
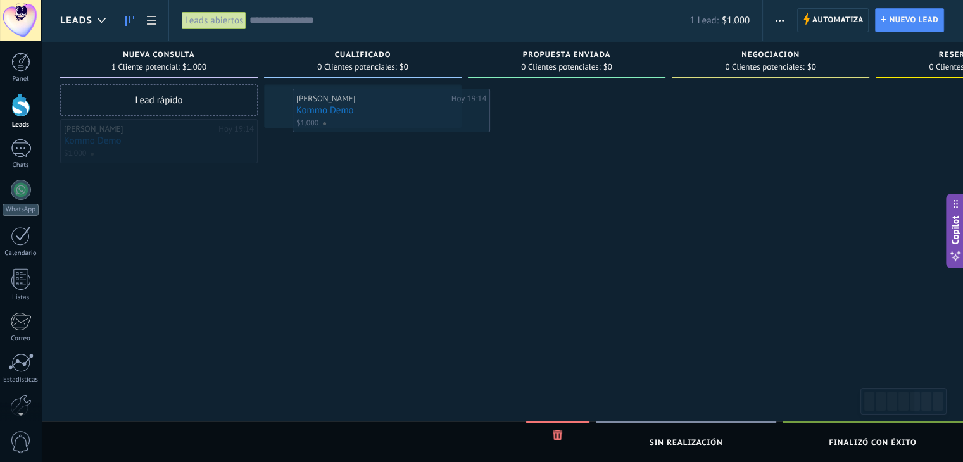
drag, startPoint x: 117, startPoint y: 147, endPoint x: 349, endPoint y: 117, distance: 234.4
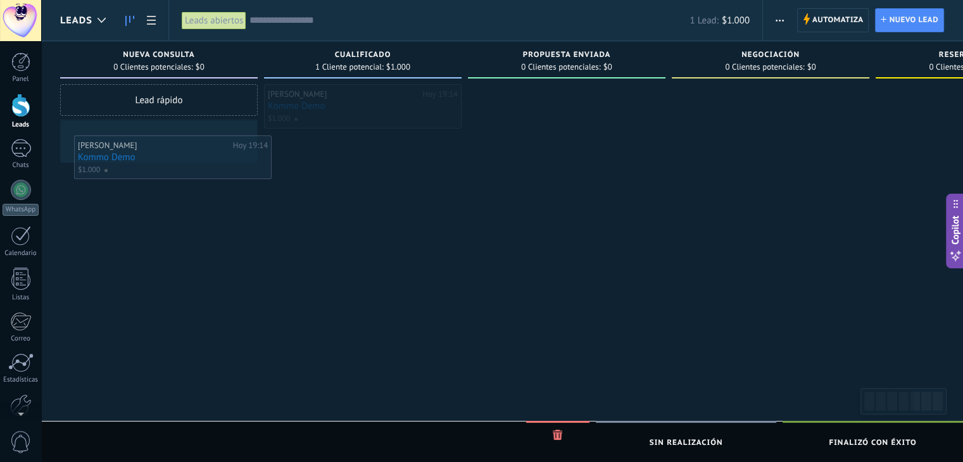
drag, startPoint x: 377, startPoint y: 103, endPoint x: 170, endPoint y: 144, distance: 211.7
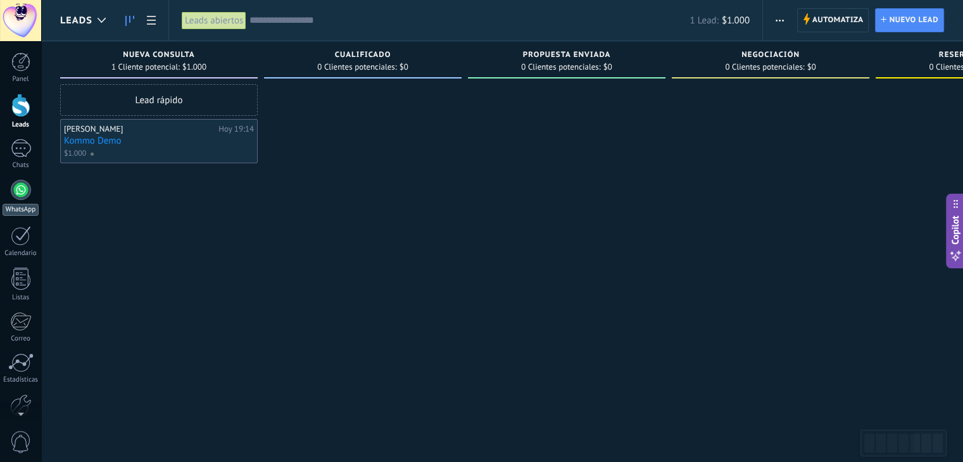
click at [18, 189] on div at bounding box center [21, 190] width 20 height 20
